Goal: Task Accomplishment & Management: Complete application form

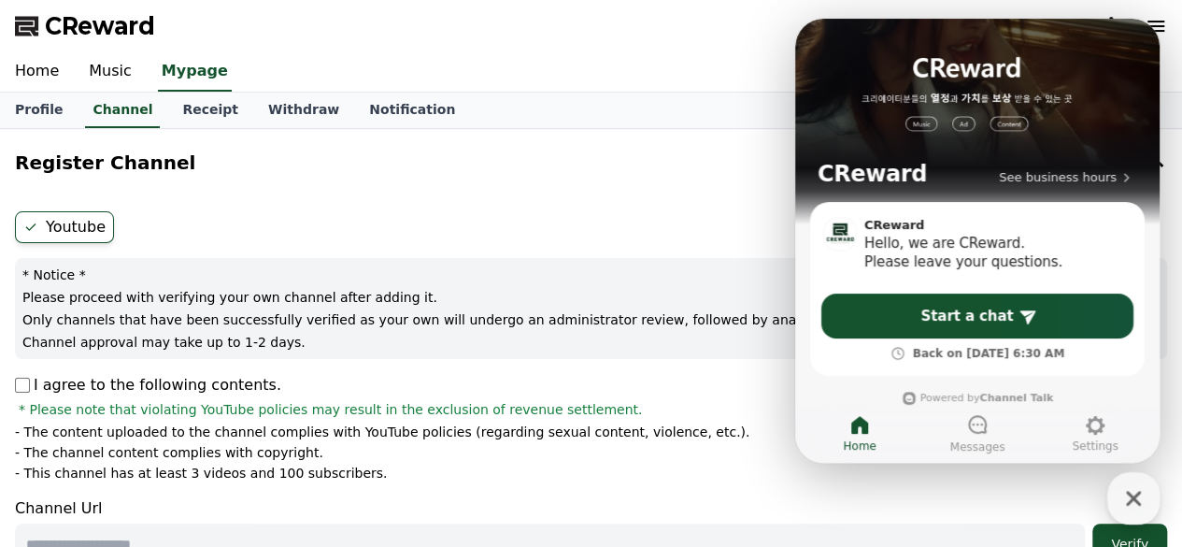
click at [682, 119] on div "Profile Channel Receipt Withdraw Notification" at bounding box center [591, 111] width 1182 height 36
click at [625, 202] on div "Register Channel Youtube * Notice * Please proceed with verifying your own chan…" at bounding box center [590, 416] width 1167 height 561
click at [179, 109] on link "Receipt" at bounding box center [210, 111] width 86 height 36
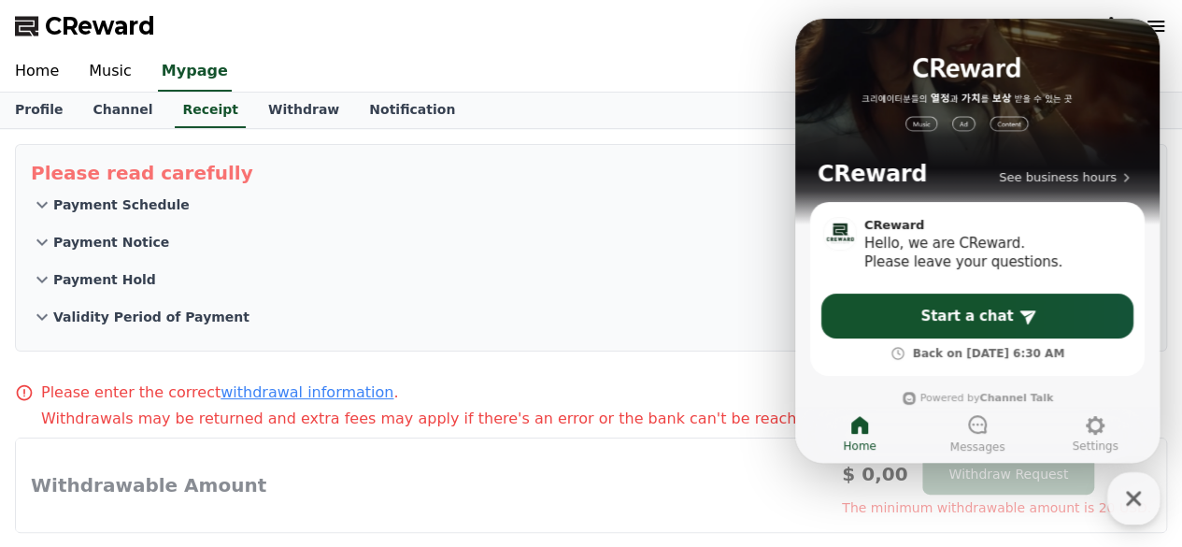
click at [103, 286] on p "Payment Hold" at bounding box center [104, 279] width 103 height 19
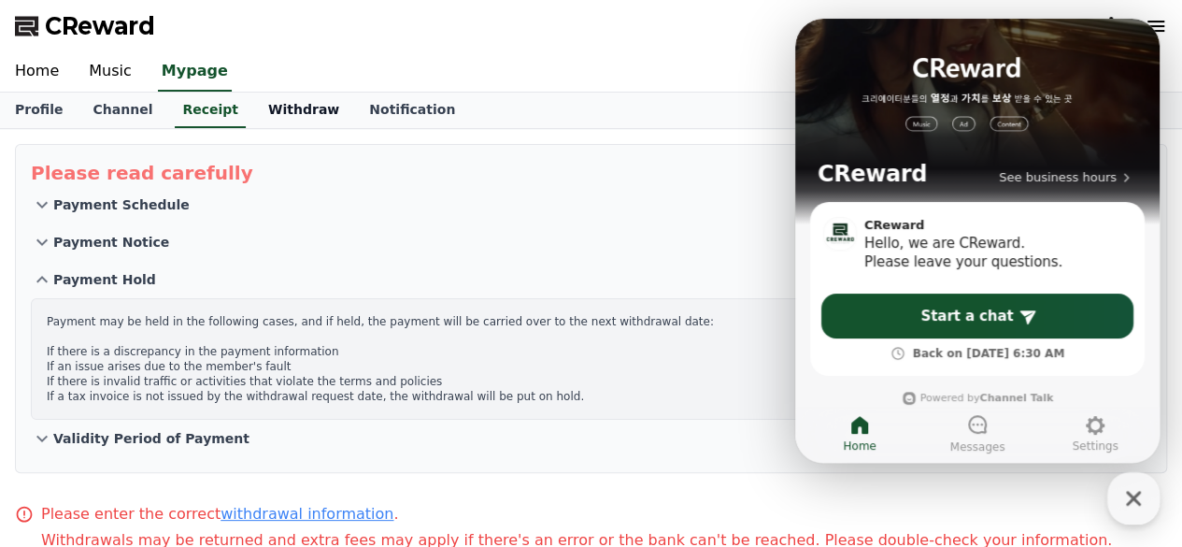
click at [257, 107] on link "Withdraw" at bounding box center [303, 111] width 101 height 36
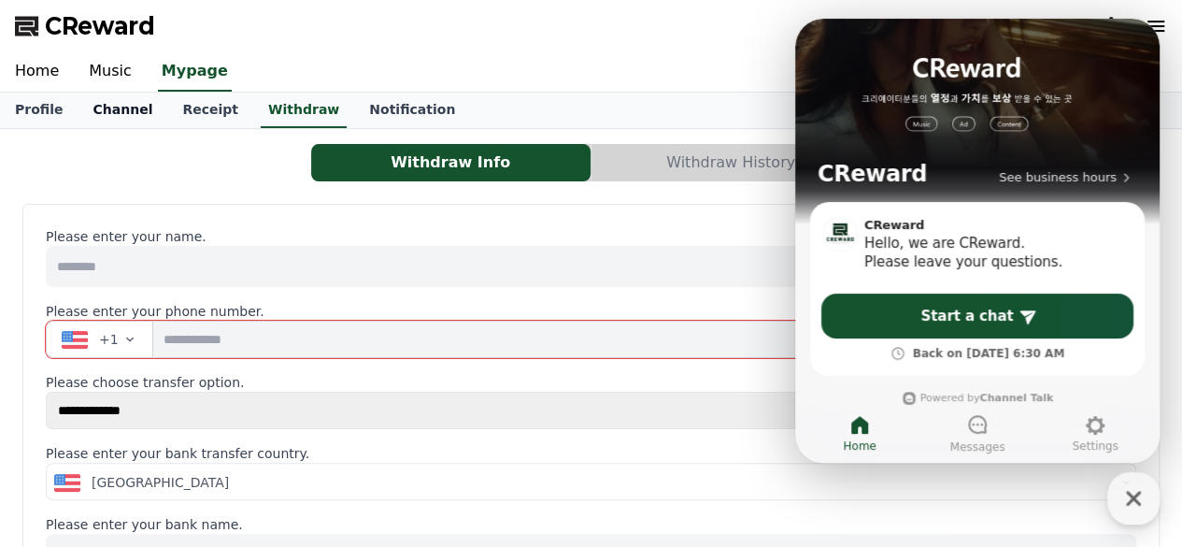
click at [107, 108] on link "Channel" at bounding box center [123, 111] width 90 height 36
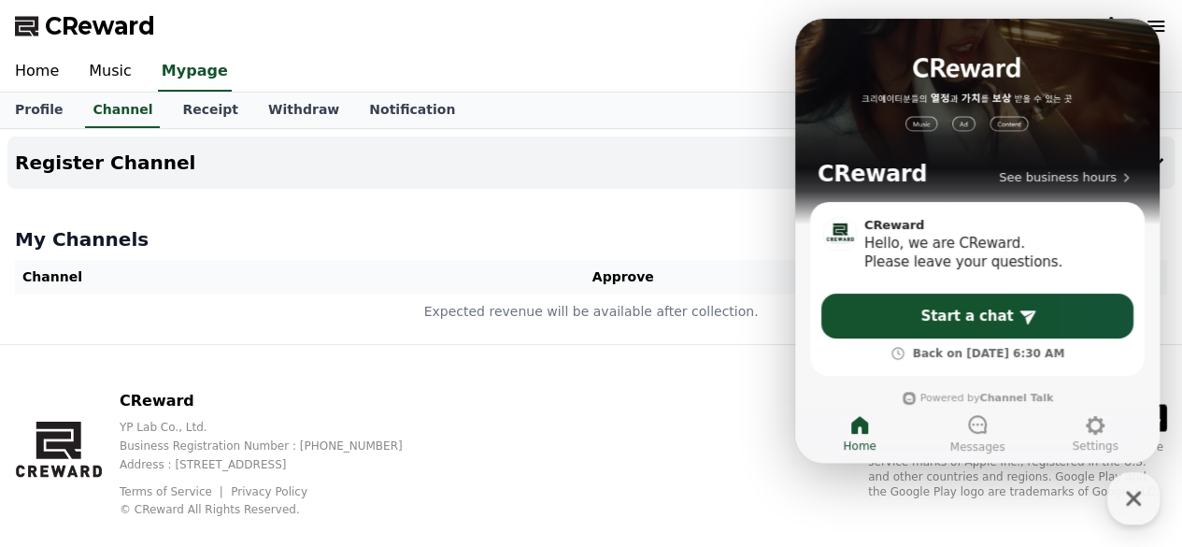
click at [482, 257] on div "My Channels Channel Approve Status Expected revenue will be available after col…" at bounding box center [590, 278] width 1167 height 118
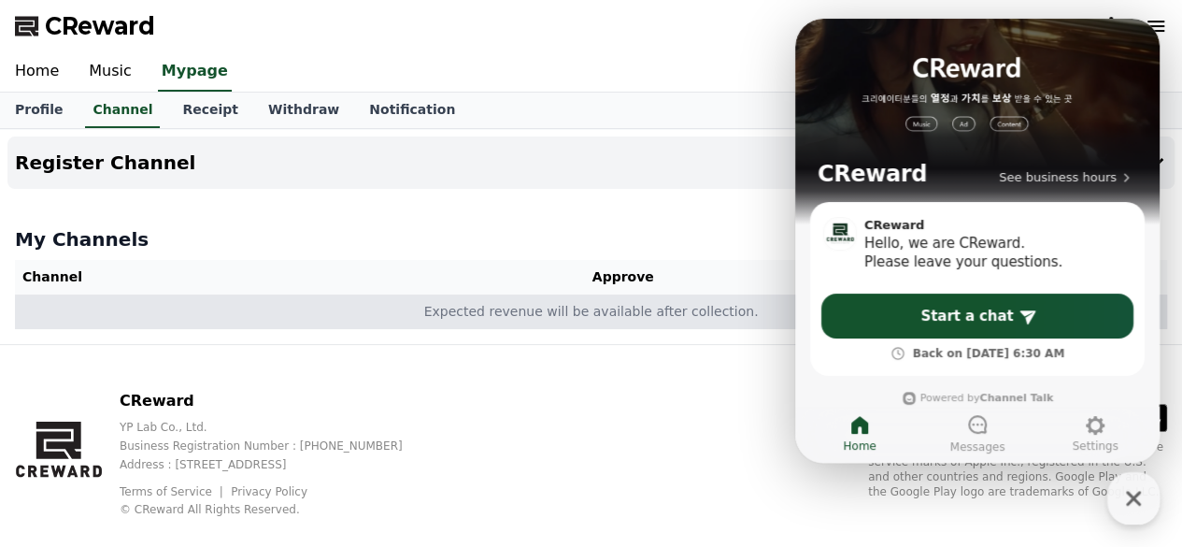
click at [471, 310] on td "Expected revenue will be available after collection." at bounding box center [591, 311] width 1152 height 35
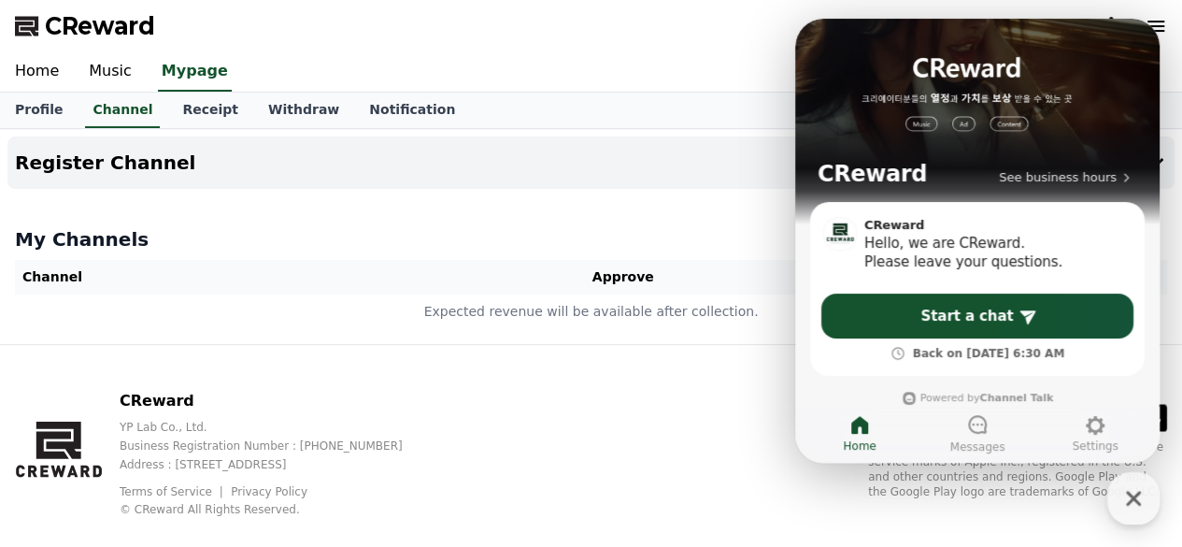
click at [606, 406] on div "CReward YP Lab Co., Ltd. Business Registration Number : [PHONE_NUMBER] Address …" at bounding box center [591, 461] width 1182 height 232
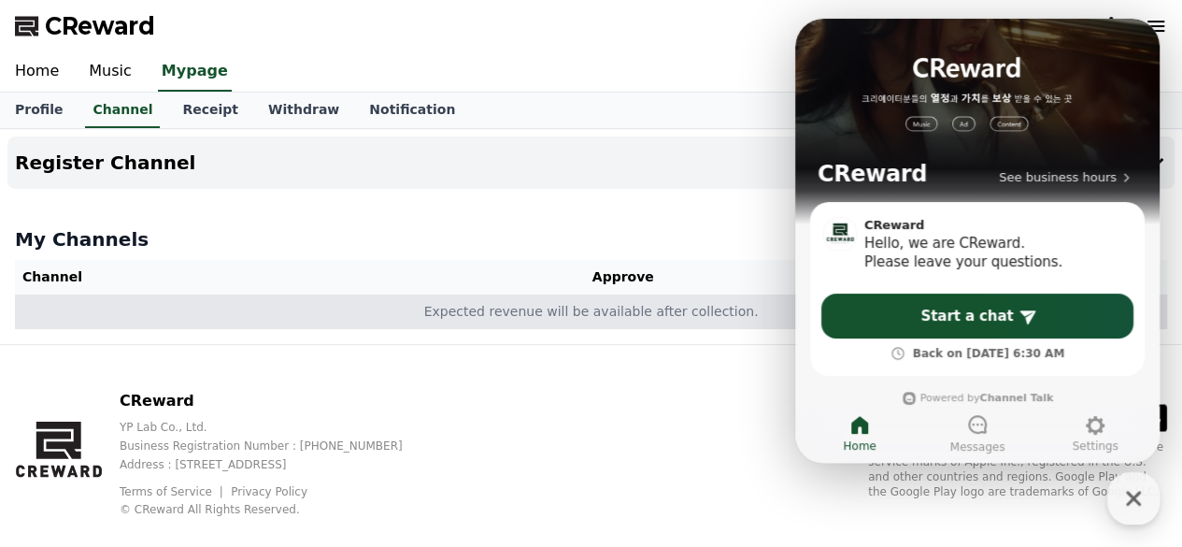
click at [336, 322] on td "Expected revenue will be available after collection." at bounding box center [591, 311] width 1152 height 35
click at [335, 321] on td "Expected revenue will be available after collection." at bounding box center [591, 311] width 1152 height 35
click at [502, 316] on td "Expected revenue will be available after collection." at bounding box center [591, 311] width 1152 height 35
click at [501, 315] on td "Expected revenue will be available after collection." at bounding box center [591, 311] width 1152 height 35
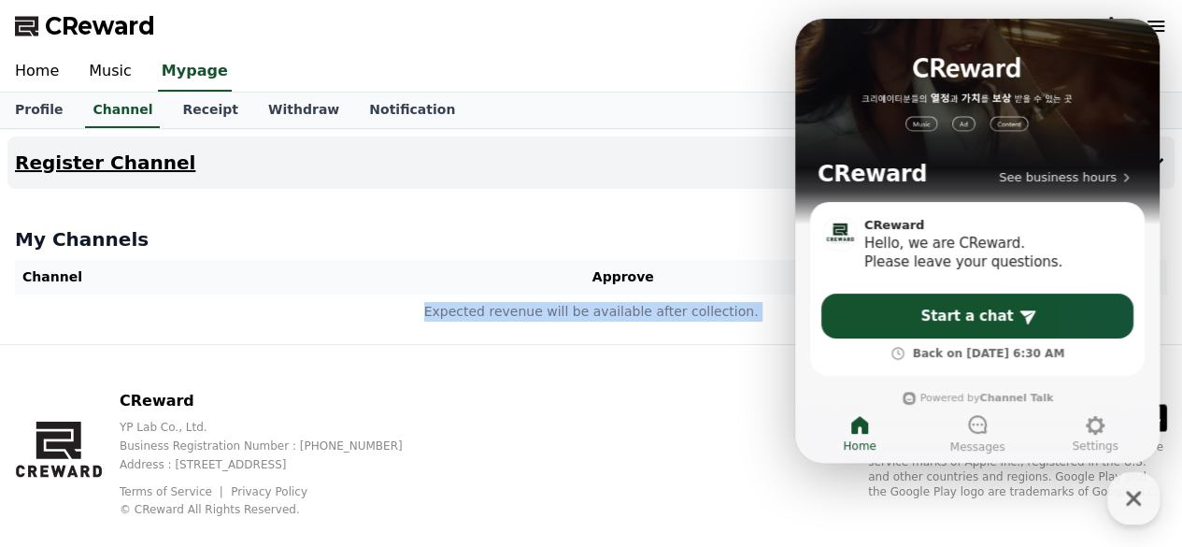
click at [482, 176] on button "Register Channel" at bounding box center [590, 162] width 1167 height 52
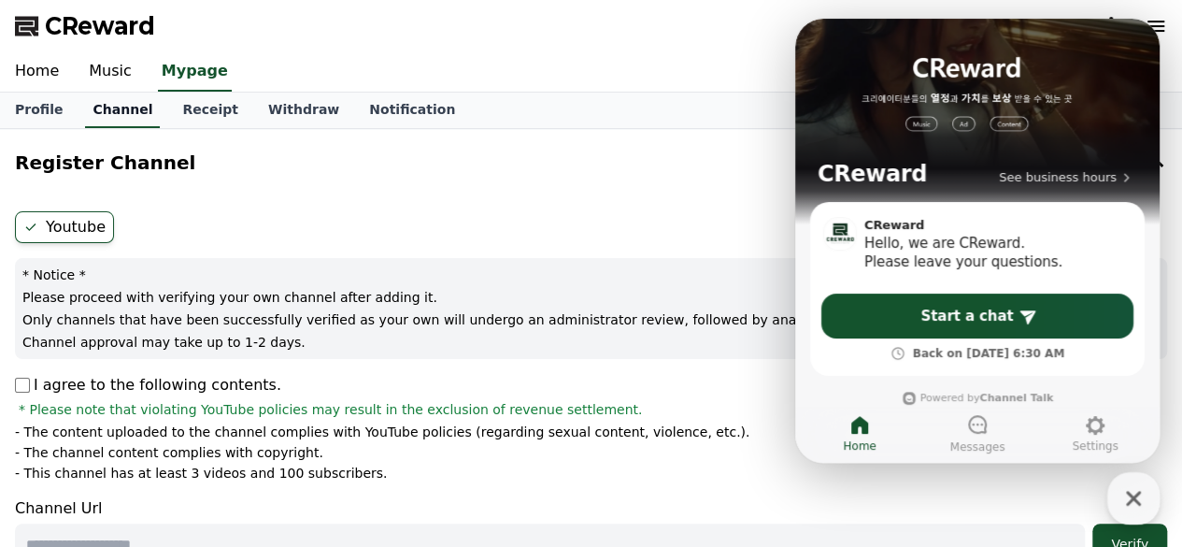
click at [106, 100] on link "Channel" at bounding box center [122, 111] width 75 height 36
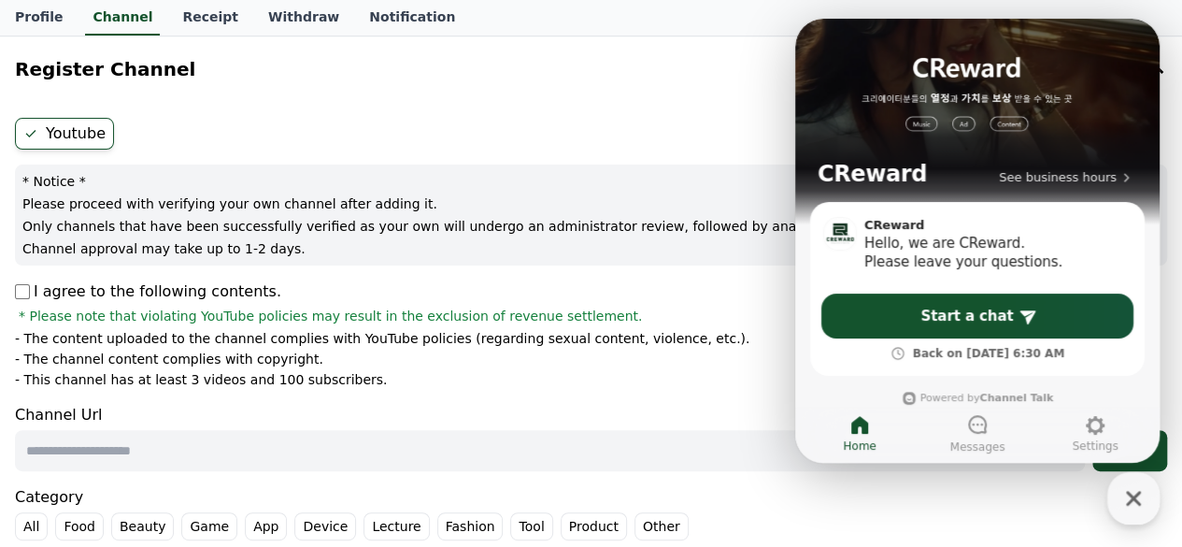
scroll to position [187, 0]
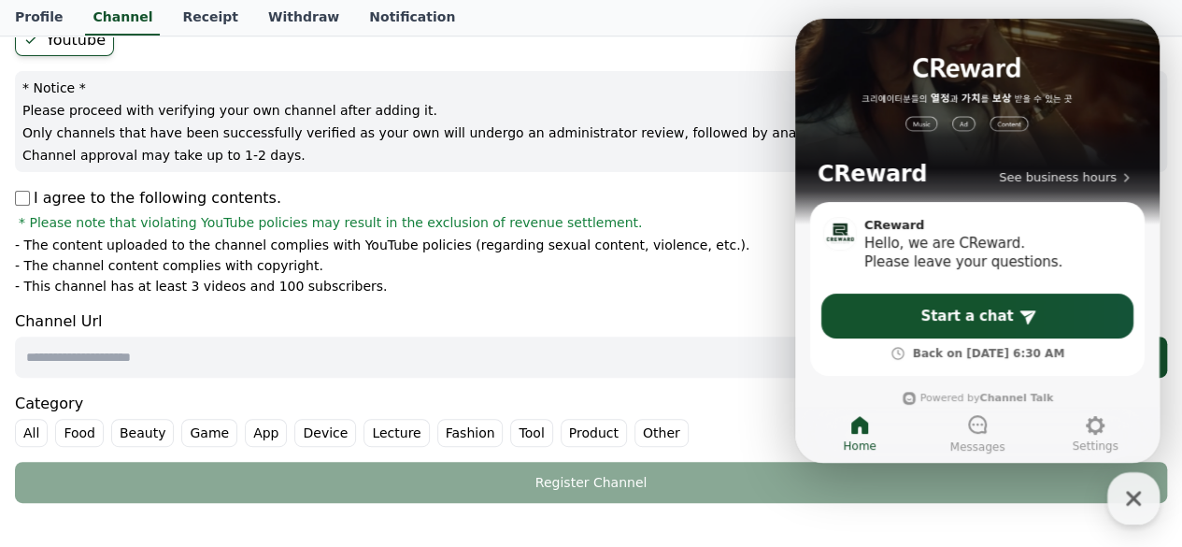
click at [80, 357] on input "text" at bounding box center [550, 356] width 1070 height 41
paste input "**********"
type input "**********"
click at [1142, 492] on icon "button" at bounding box center [1134, 498] width 34 height 34
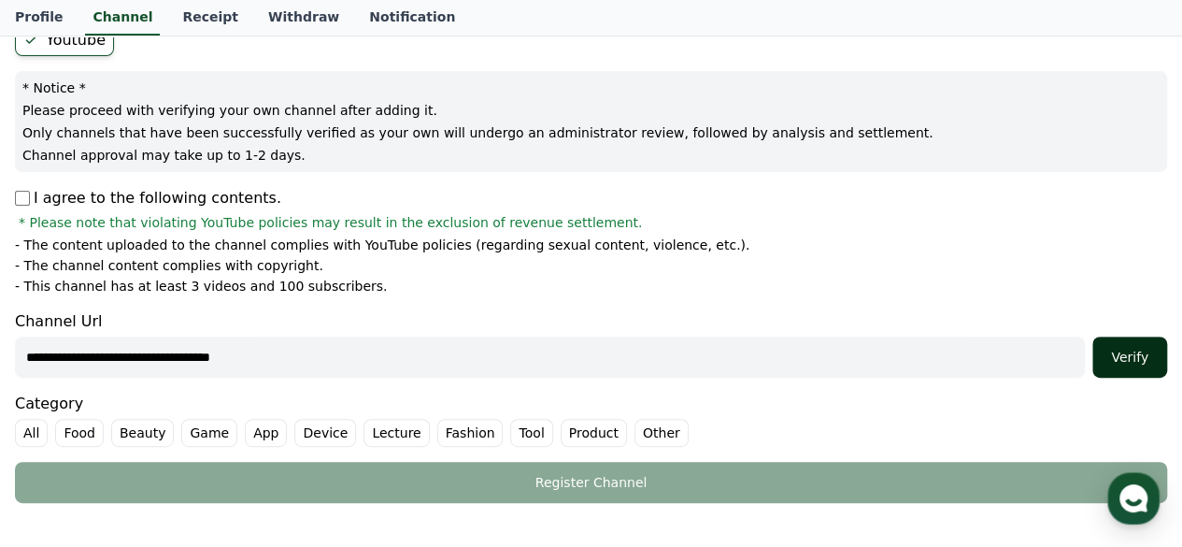
click at [1128, 362] on div "Verify" at bounding box center [1130, 357] width 60 height 19
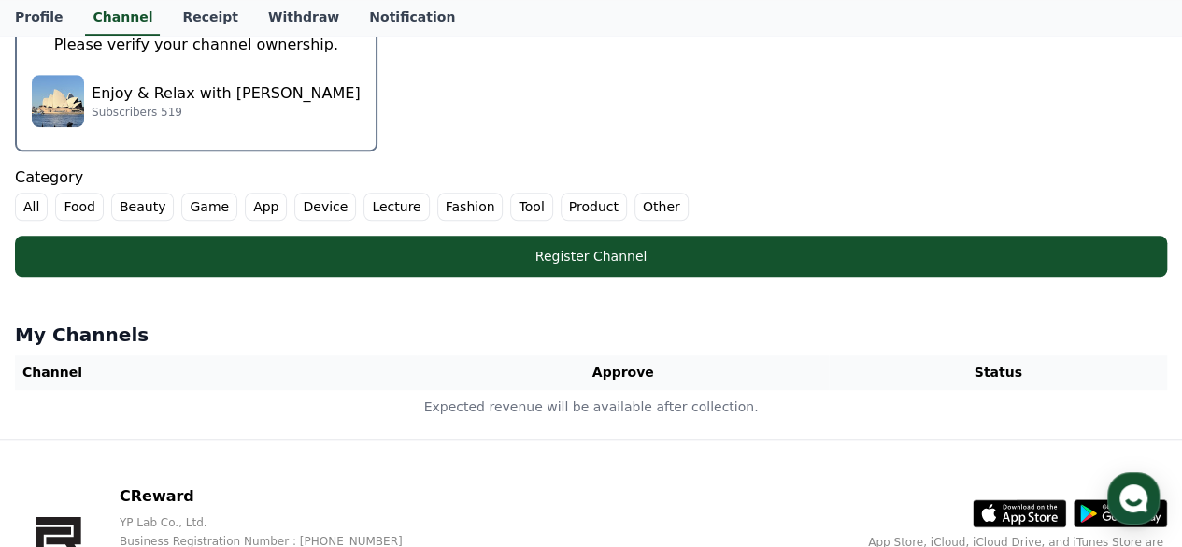
scroll to position [561, 0]
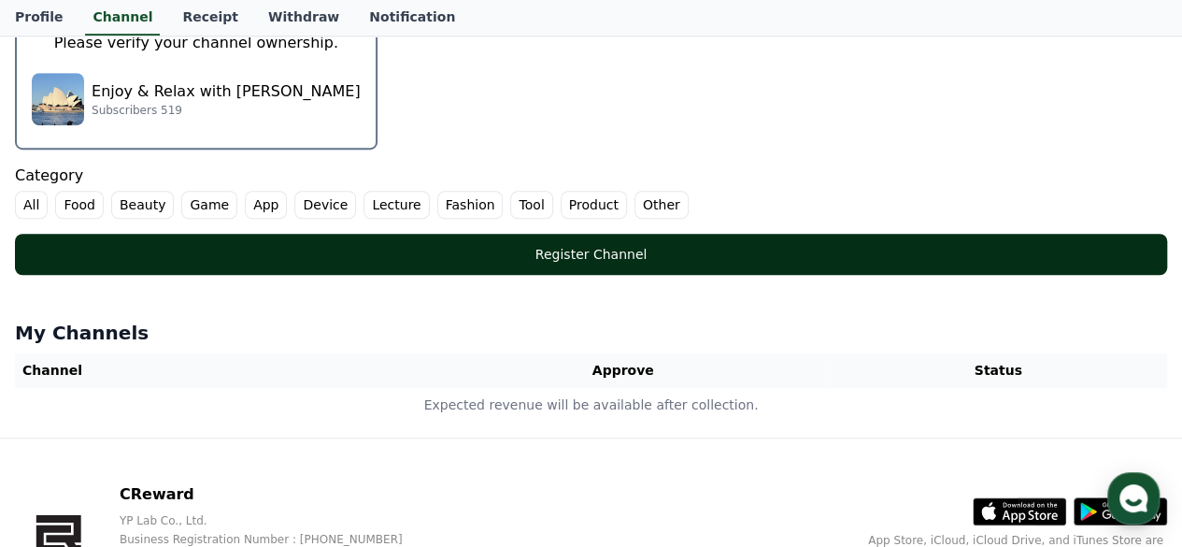
click at [662, 251] on div "Register Channel" at bounding box center [590, 254] width 1077 height 19
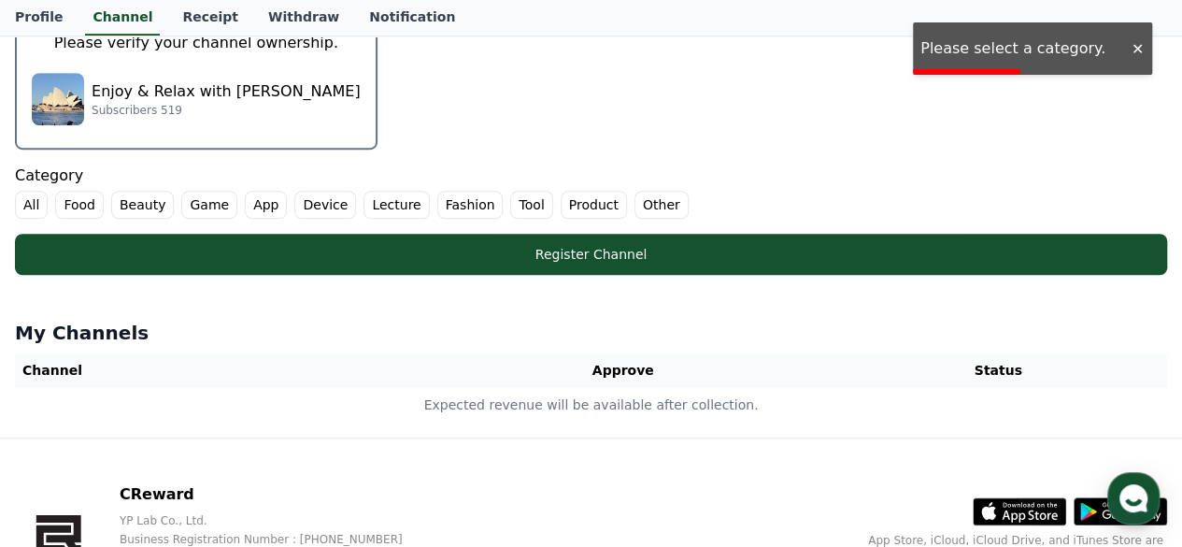
click at [1142, 45] on div at bounding box center [1137, 49] width 30 height 18
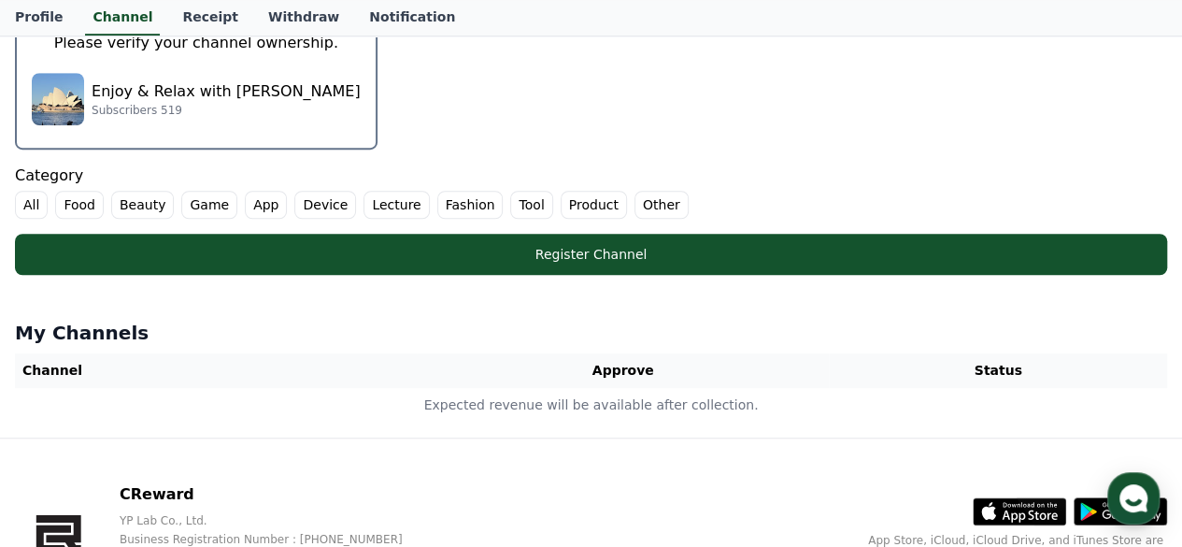
click at [634, 205] on label "Other" at bounding box center [661, 205] width 54 height 28
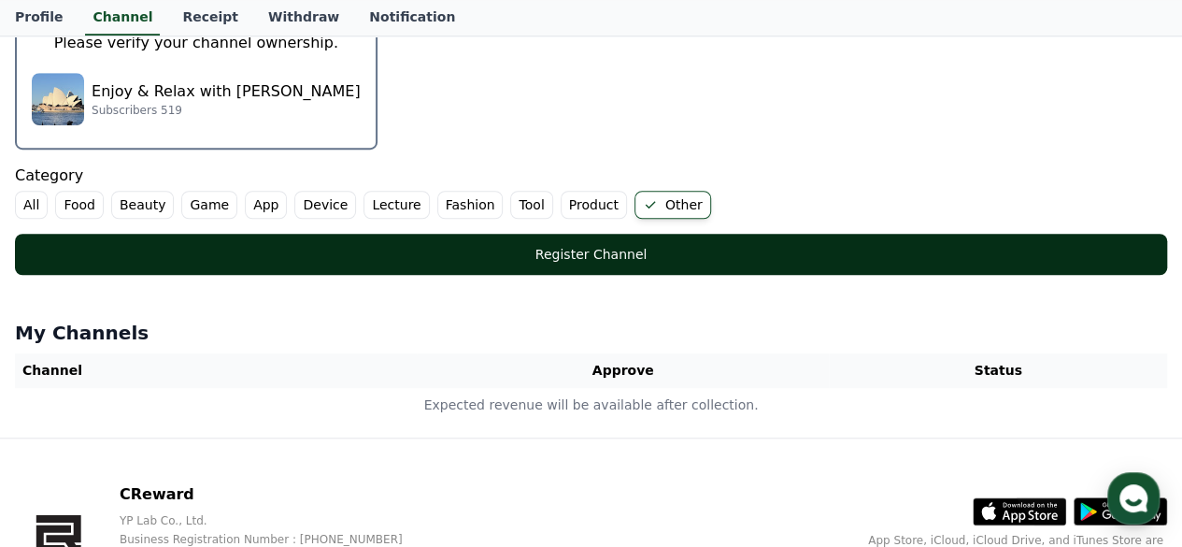
click at [637, 252] on div "Register Channel" at bounding box center [590, 254] width 1077 height 19
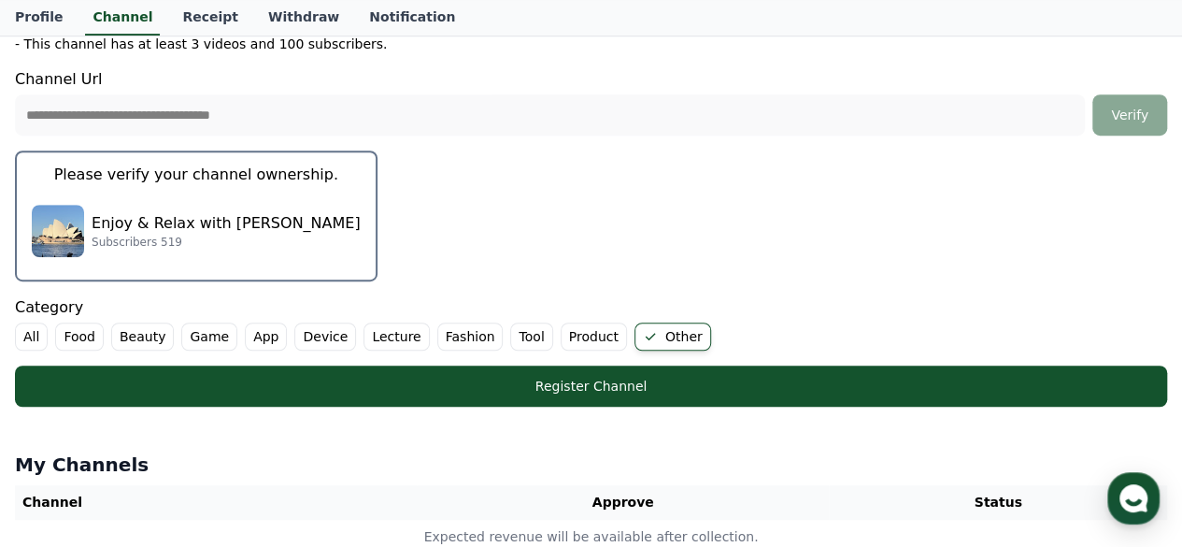
scroll to position [467, 0]
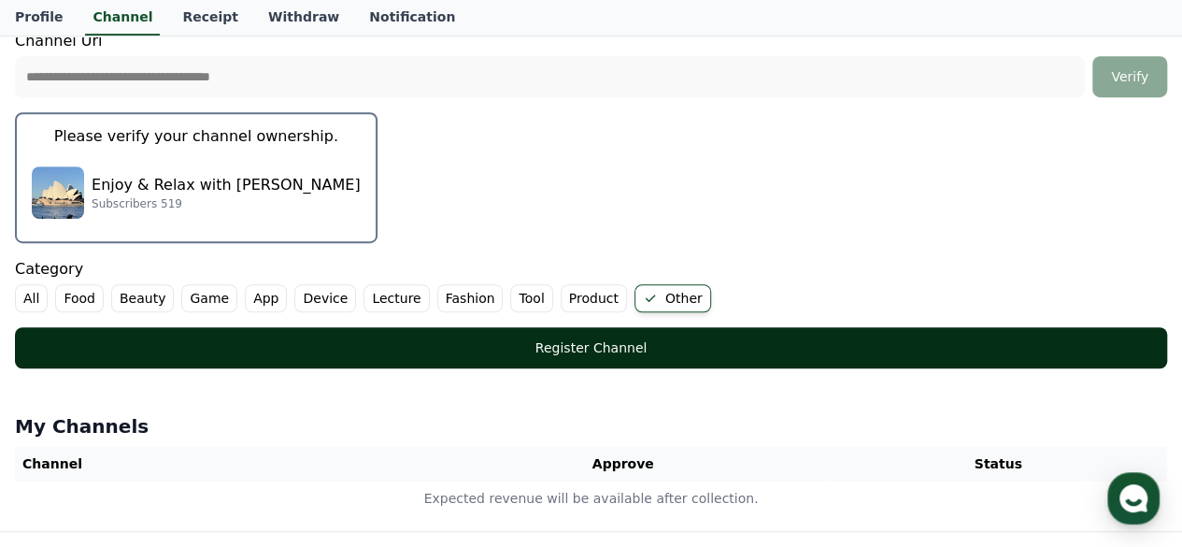
click at [769, 350] on div "Register Channel" at bounding box center [590, 347] width 1077 height 19
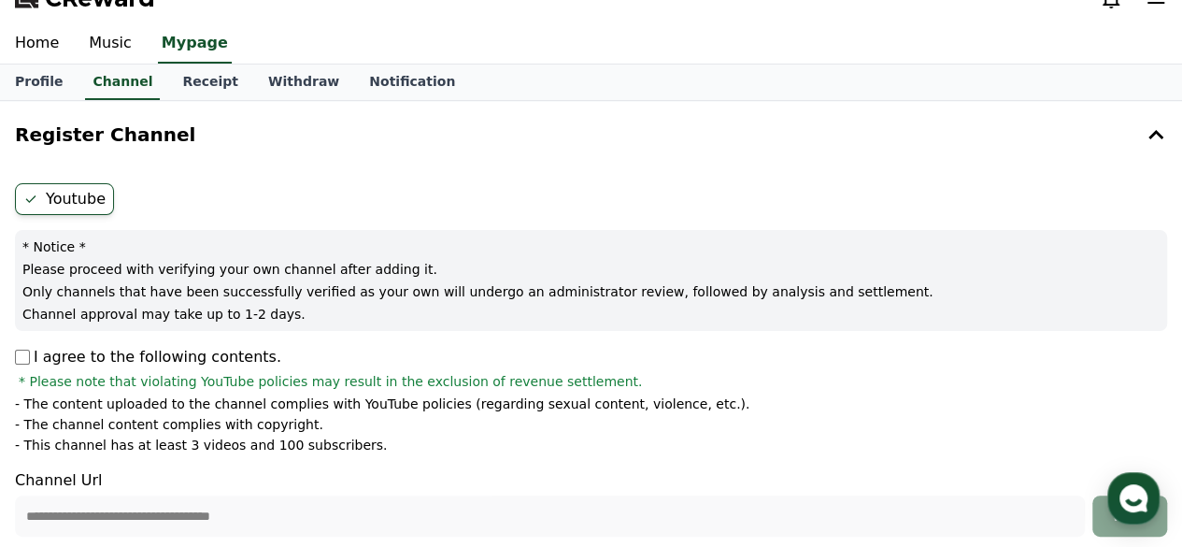
scroll to position [0, 0]
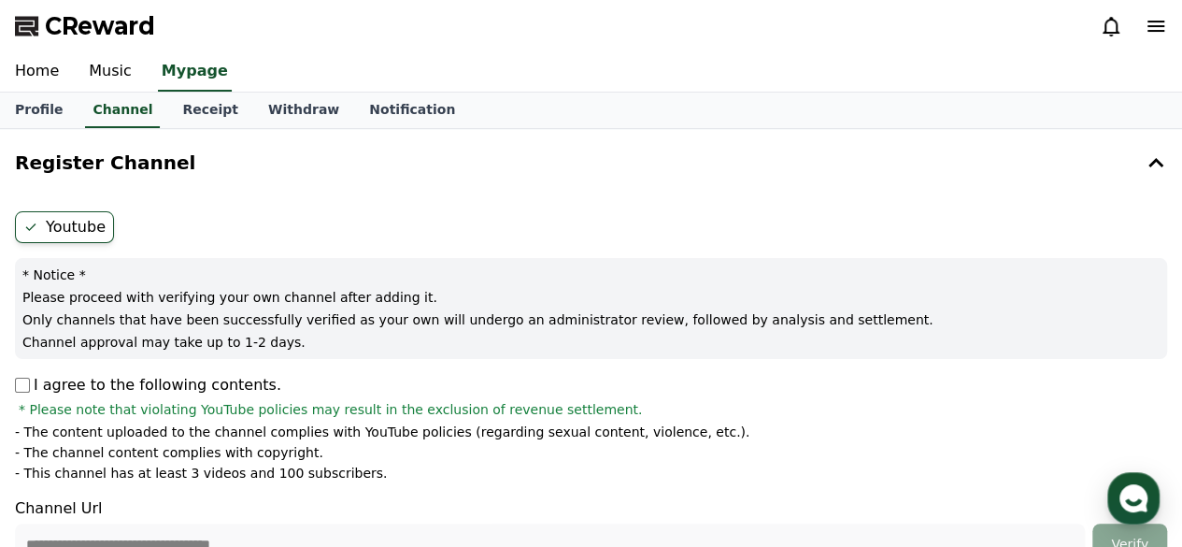
click at [1148, 22] on icon at bounding box center [1156, 26] width 22 height 22
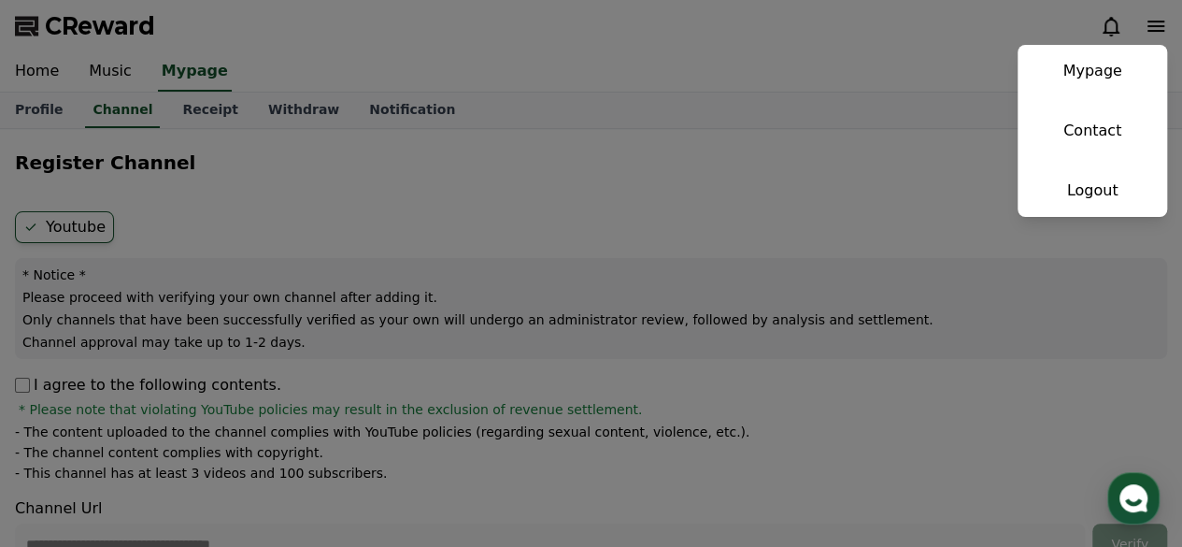
click at [1106, 61] on link "Mypage" at bounding box center [1093, 71] width 150 height 52
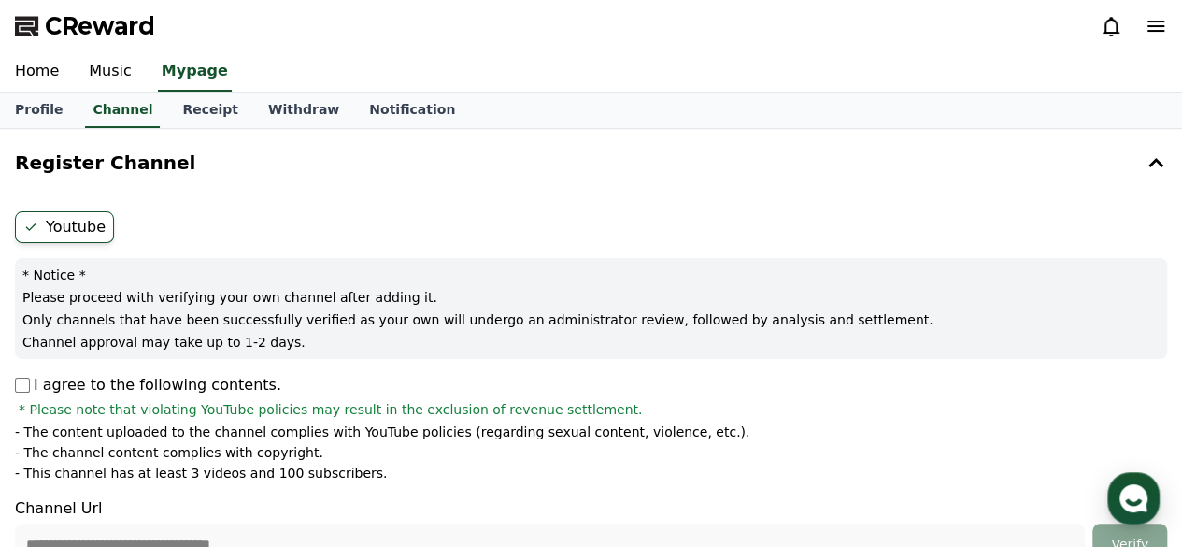
select select "**********"
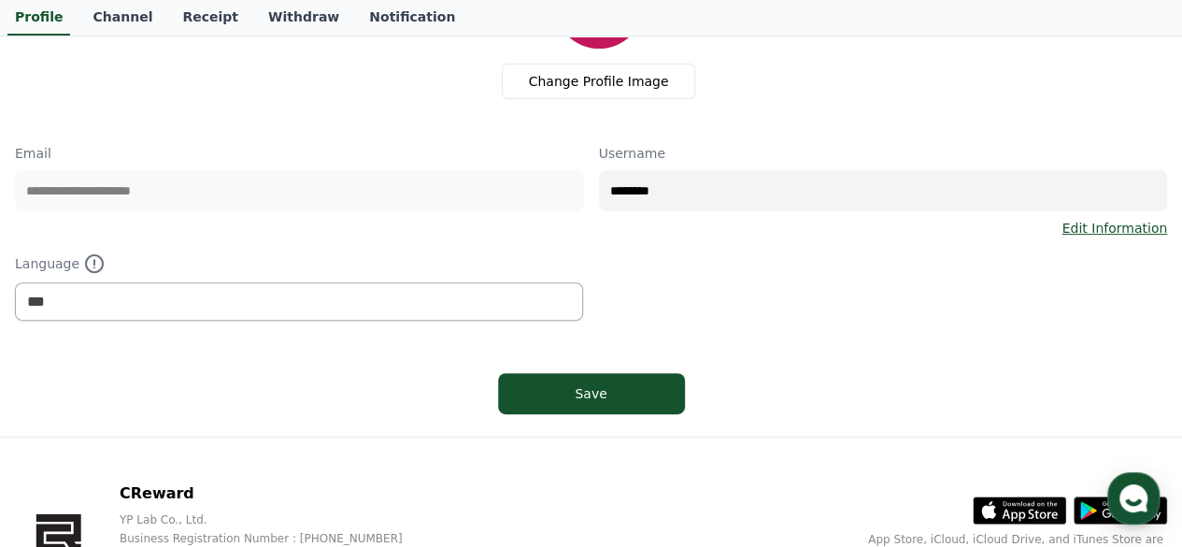
scroll to position [187, 0]
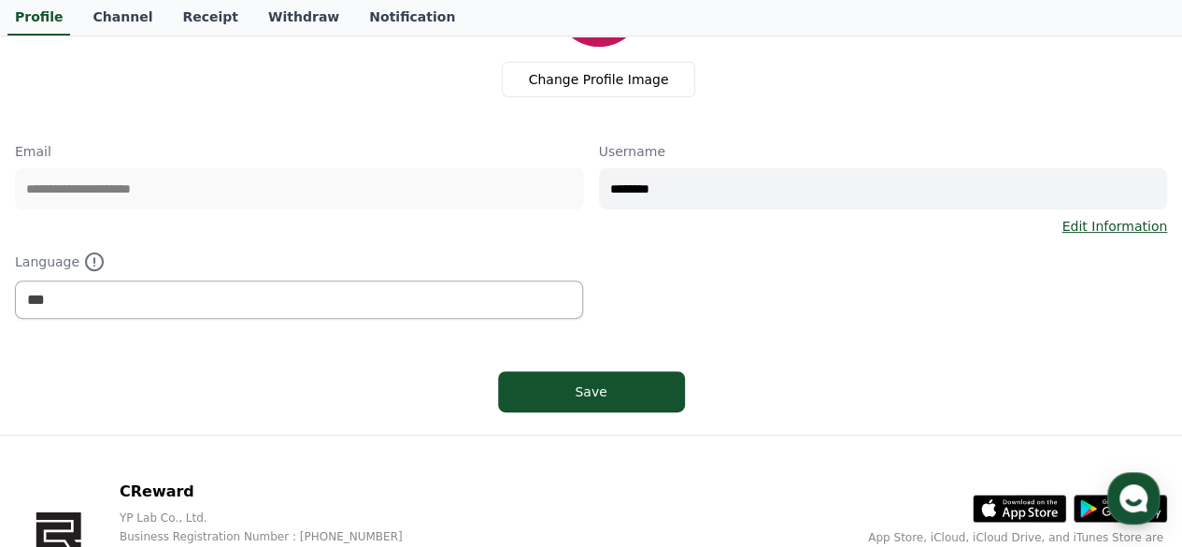
click at [1097, 229] on link "Edit Information" at bounding box center [1115, 226] width 106 height 19
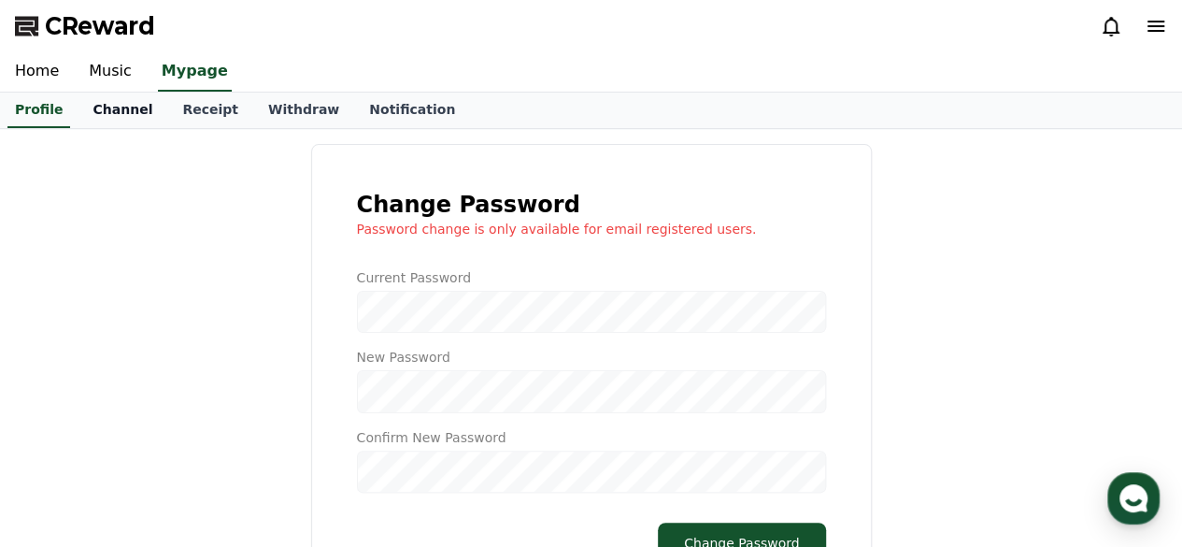
click at [100, 104] on link "Channel" at bounding box center [123, 111] width 90 height 36
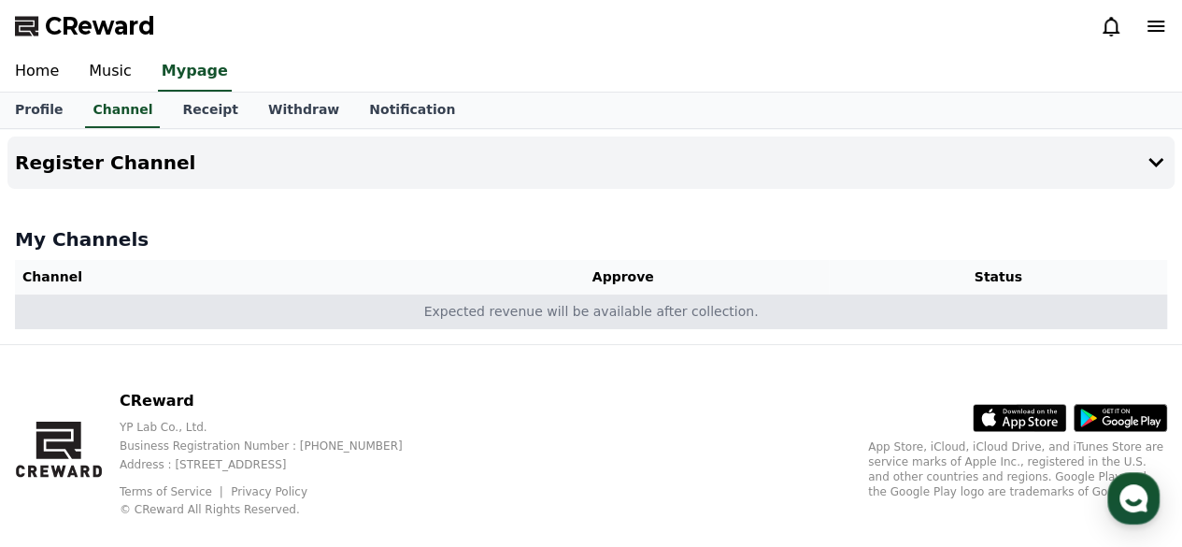
click at [667, 304] on td "Expected revenue will be available after collection." at bounding box center [591, 311] width 1152 height 35
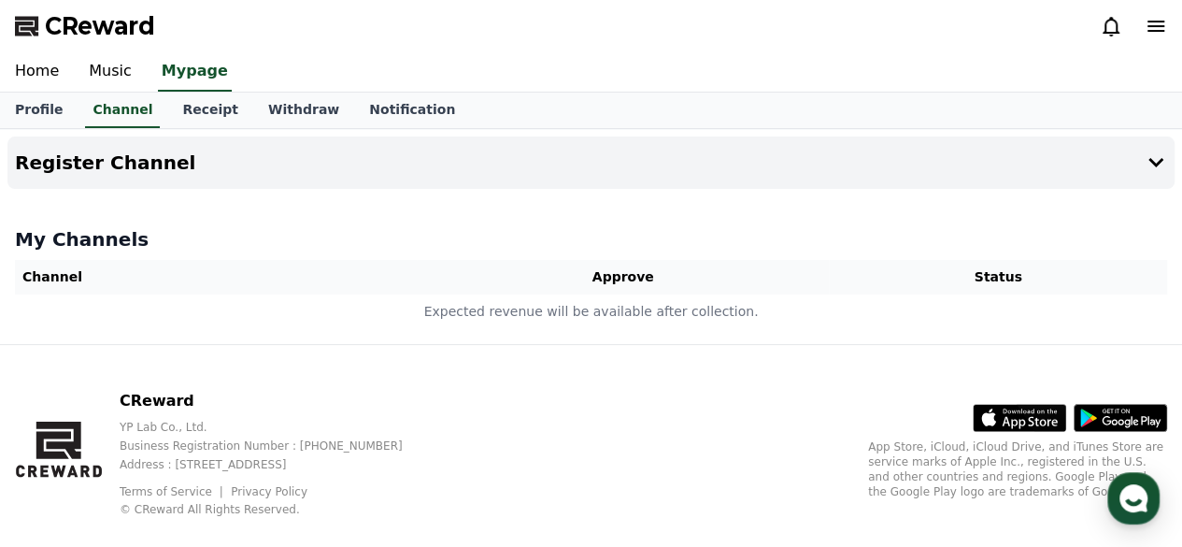
click at [631, 277] on th "Approve" at bounding box center [623, 277] width 412 height 35
click at [103, 164] on h4 "Register Channel" at bounding box center [105, 162] width 180 height 21
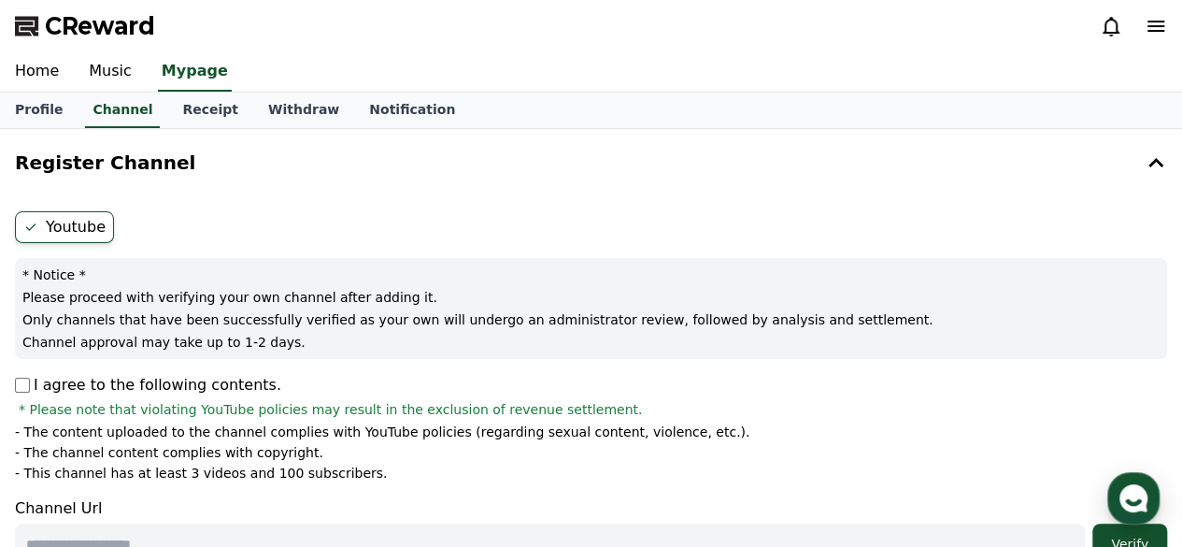
scroll to position [187, 0]
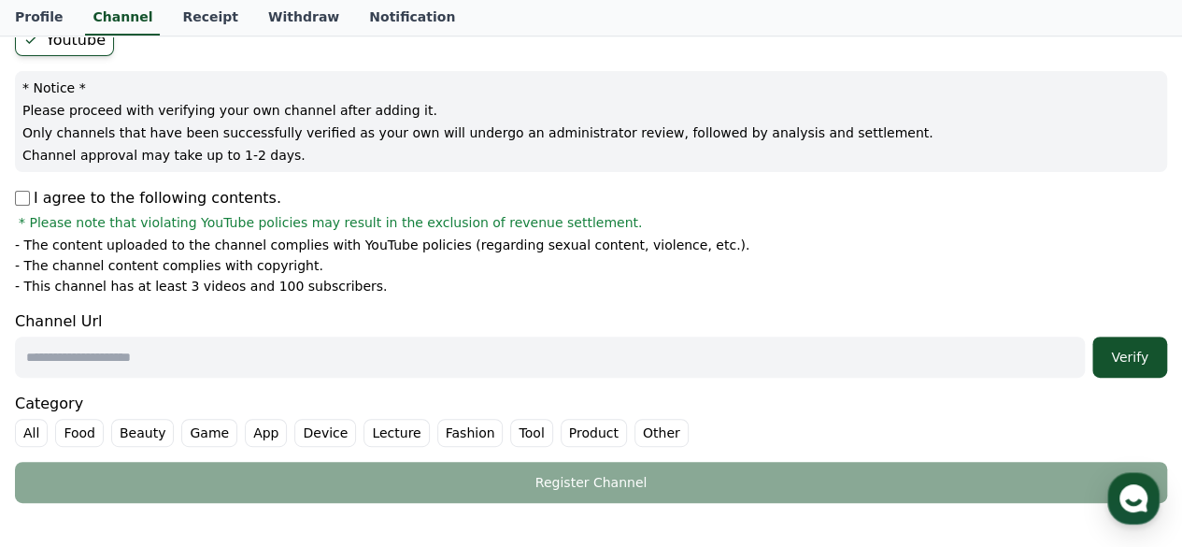
click at [106, 358] on input "text" at bounding box center [550, 356] width 1070 height 41
paste input "**********"
type input "**********"
click at [634, 433] on label "Other" at bounding box center [661, 433] width 54 height 28
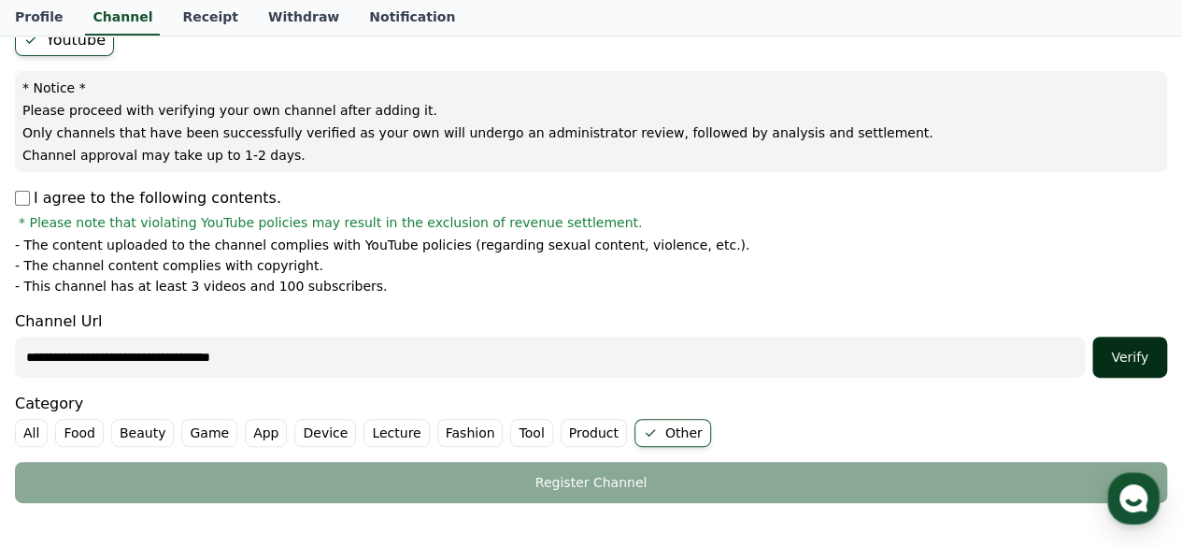
click at [1138, 356] on div "Verify" at bounding box center [1130, 357] width 60 height 19
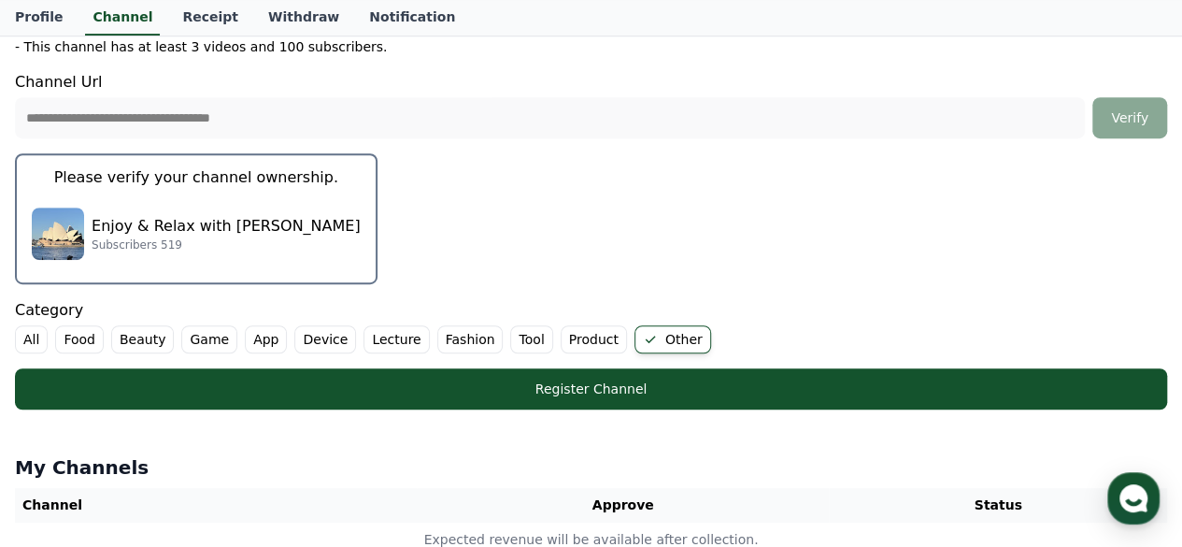
scroll to position [467, 0]
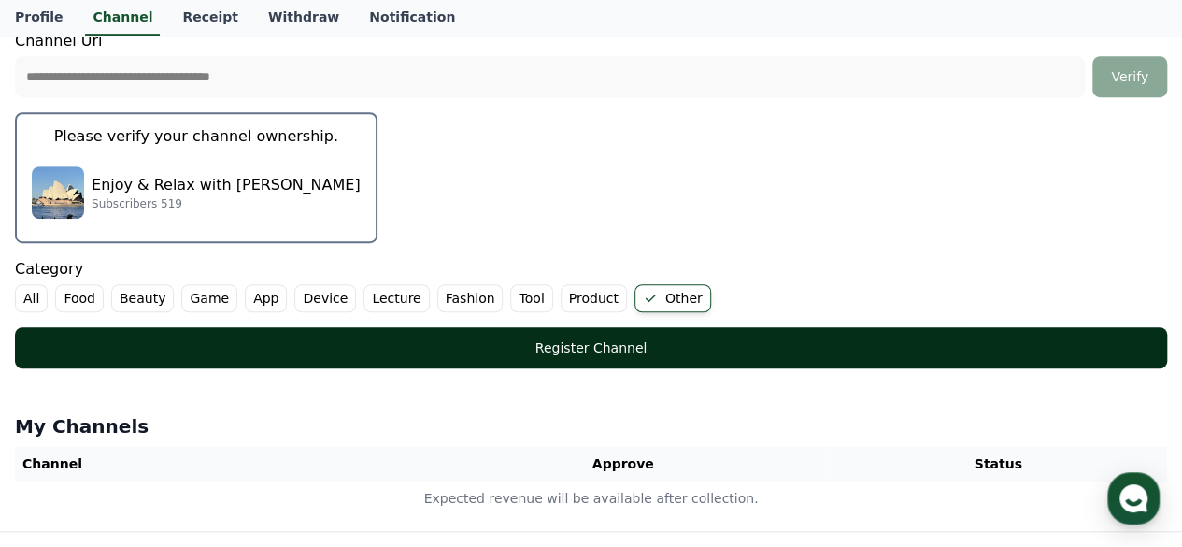
click at [647, 350] on div "Register Channel" at bounding box center [590, 347] width 1077 height 19
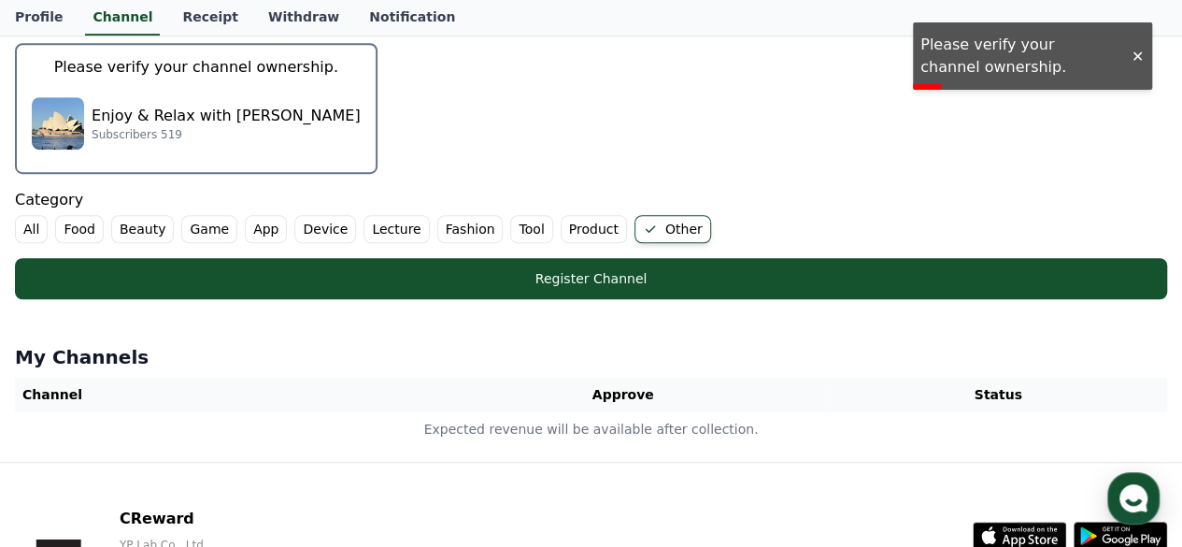
scroll to position [654, 0]
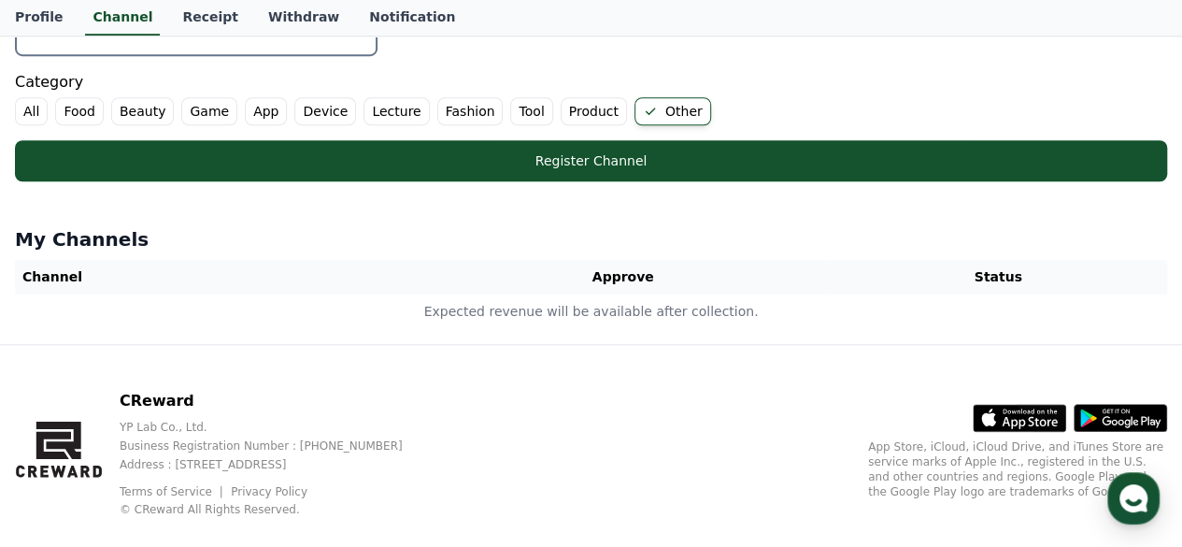
click at [133, 107] on label "Beauty" at bounding box center [142, 111] width 63 height 28
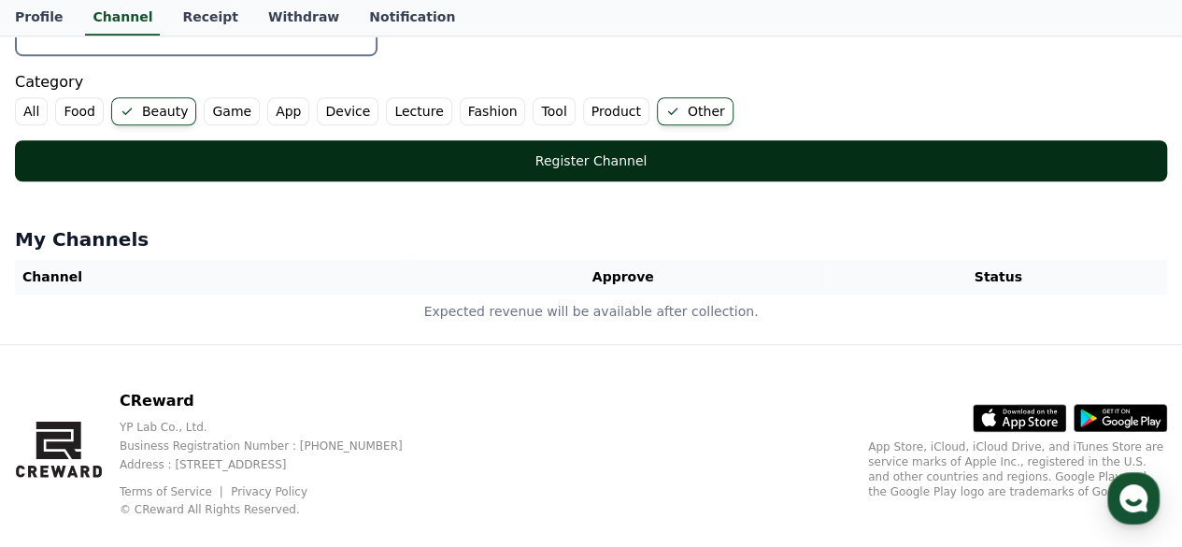
click at [590, 160] on div "Register Channel" at bounding box center [590, 160] width 1077 height 19
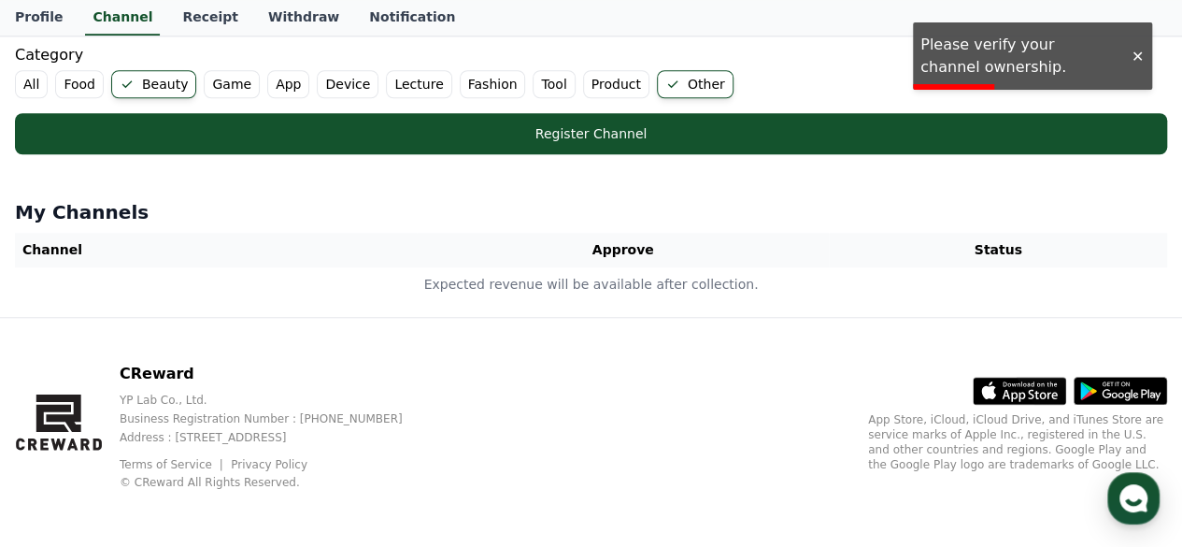
scroll to position [401, 0]
